Goal: Find specific page/section: Find specific page/section

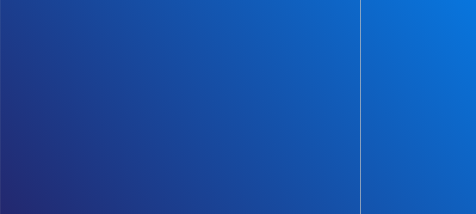
scroll to position [669, 0]
select select "***"
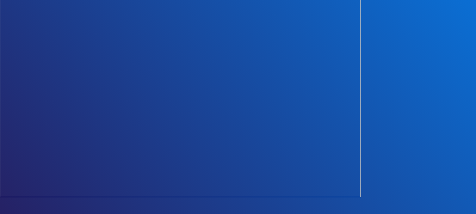
scroll to position [740, 0]
select select "***"
